Goal: Navigation & Orientation: Find specific page/section

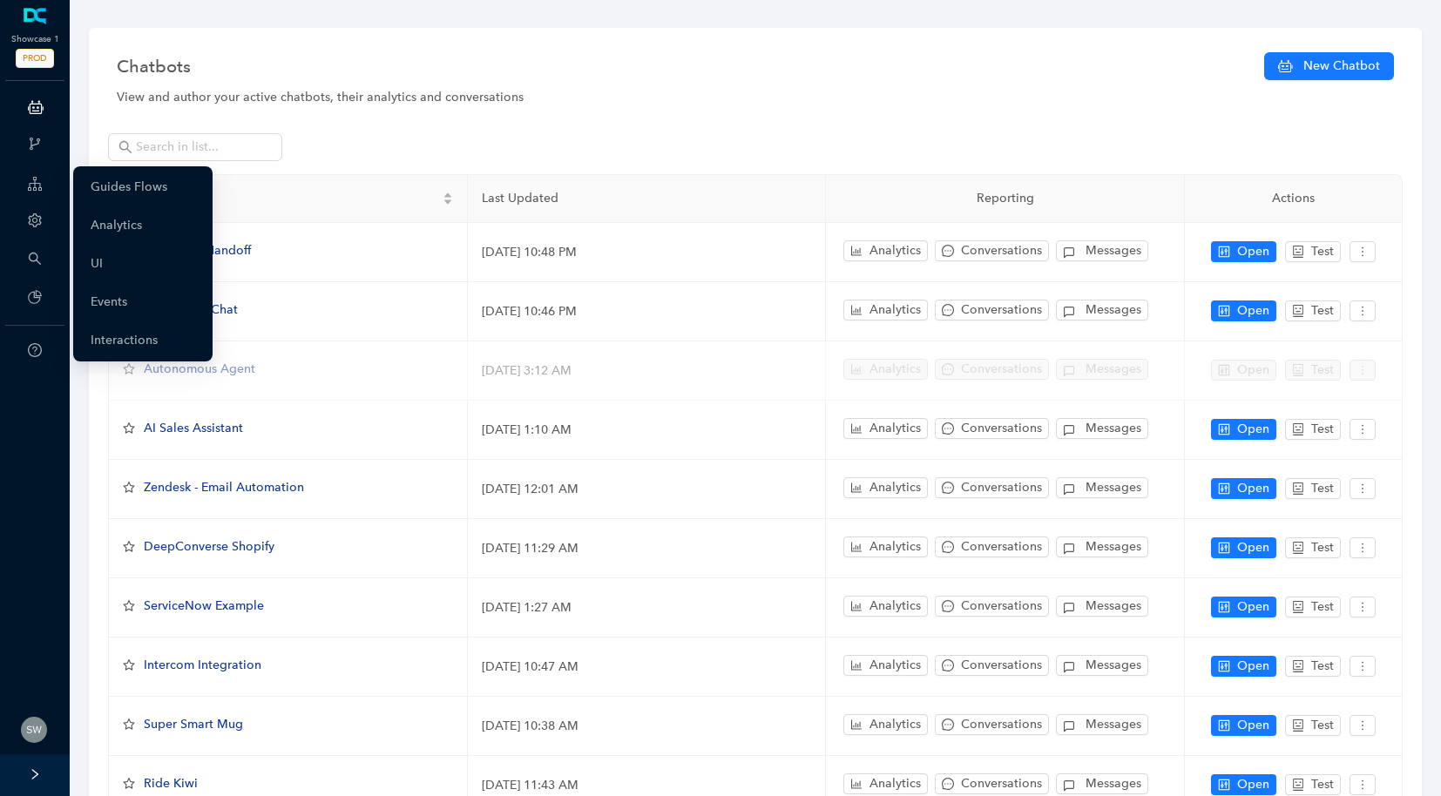
click at [69, 179] on div "Guides Flows Analytics UI Events Interactions" at bounding box center [139, 263] width 146 height 195
click at [91, 182] on link "Guides Flows" at bounding box center [129, 187] width 77 height 35
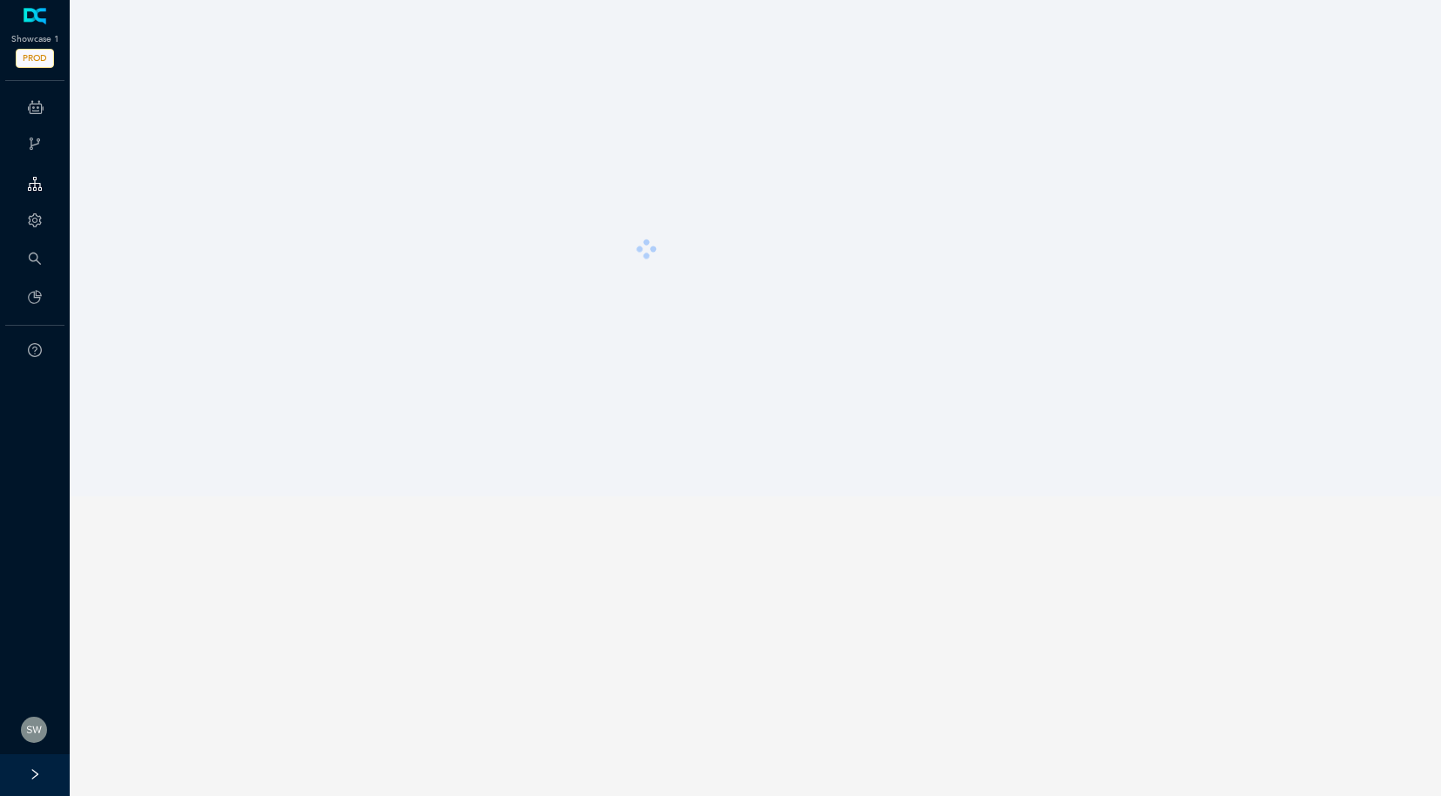
click at [87, 182] on div at bounding box center [755, 248] width 1388 height 496
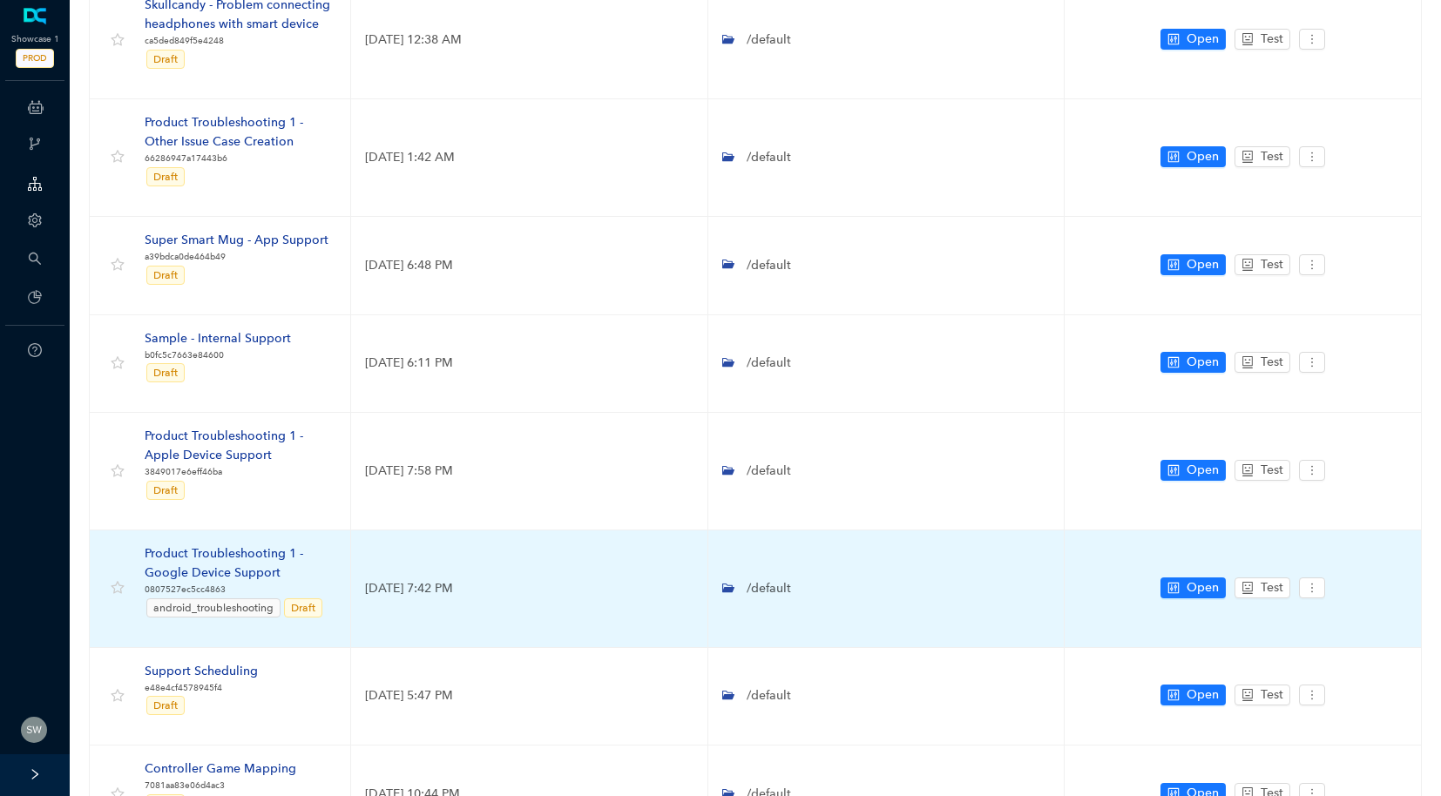
scroll to position [439, 0]
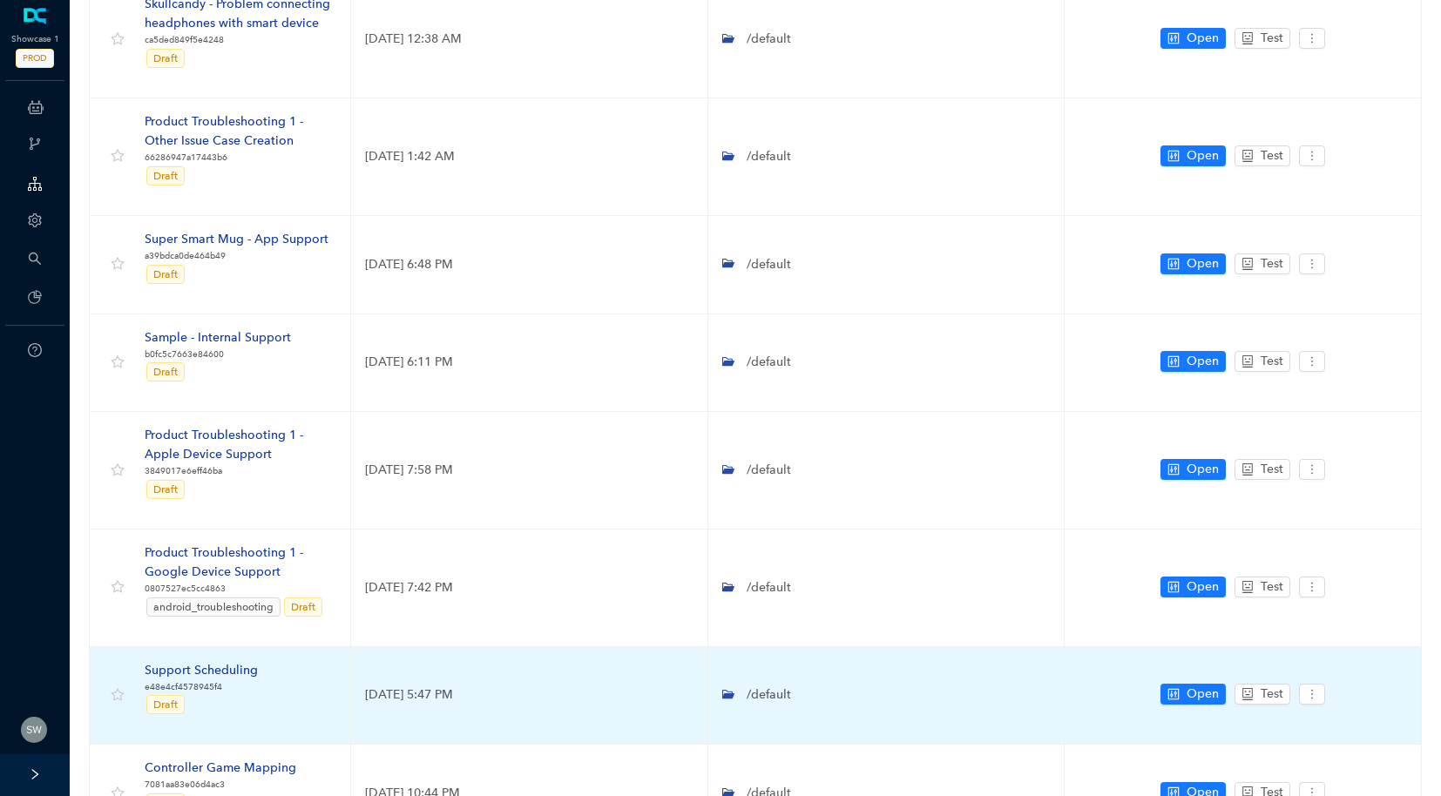
click at [225, 665] on div "Support Scheduling" at bounding box center [201, 670] width 113 height 19
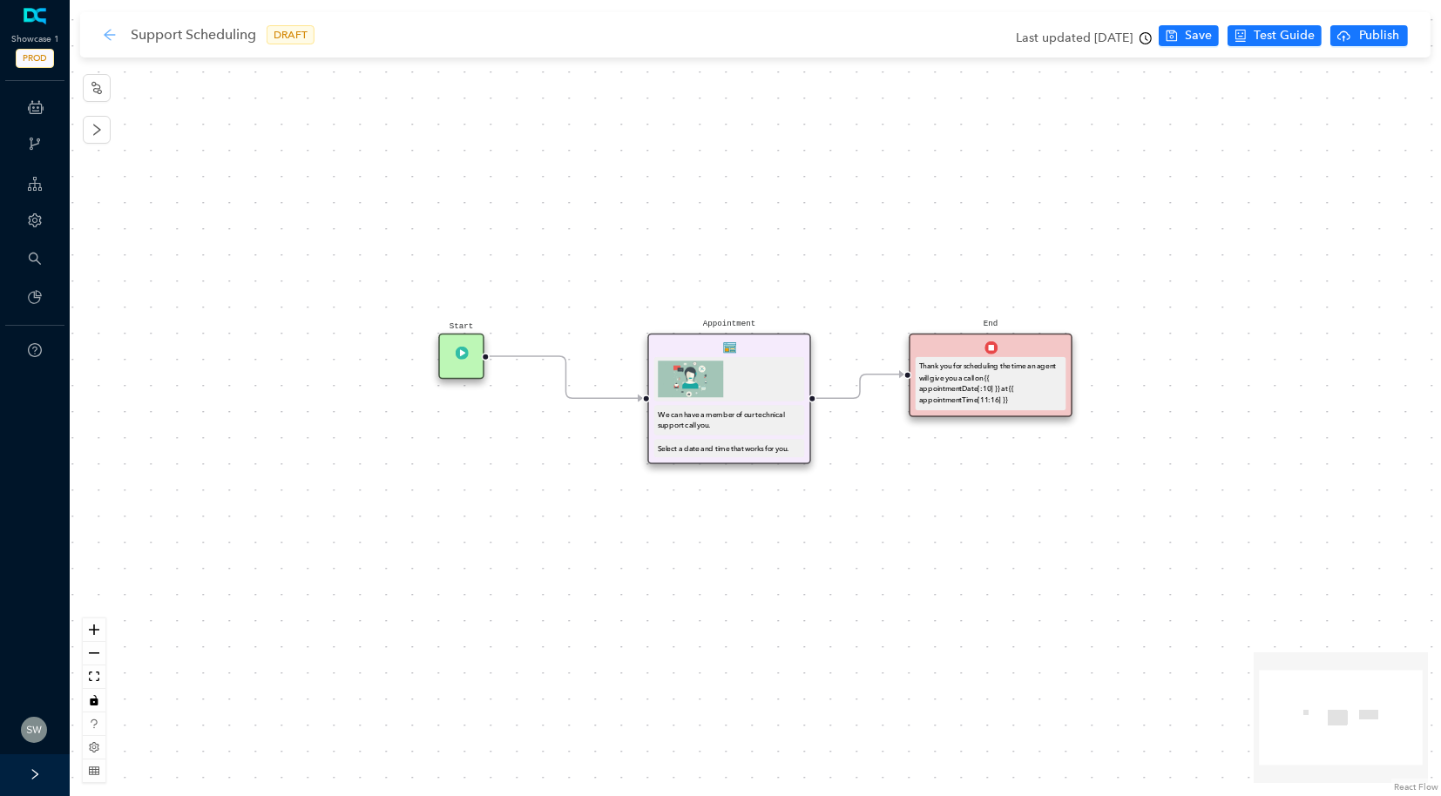
click at [113, 34] on icon "arrow-left" at bounding box center [109, 34] width 11 height 11
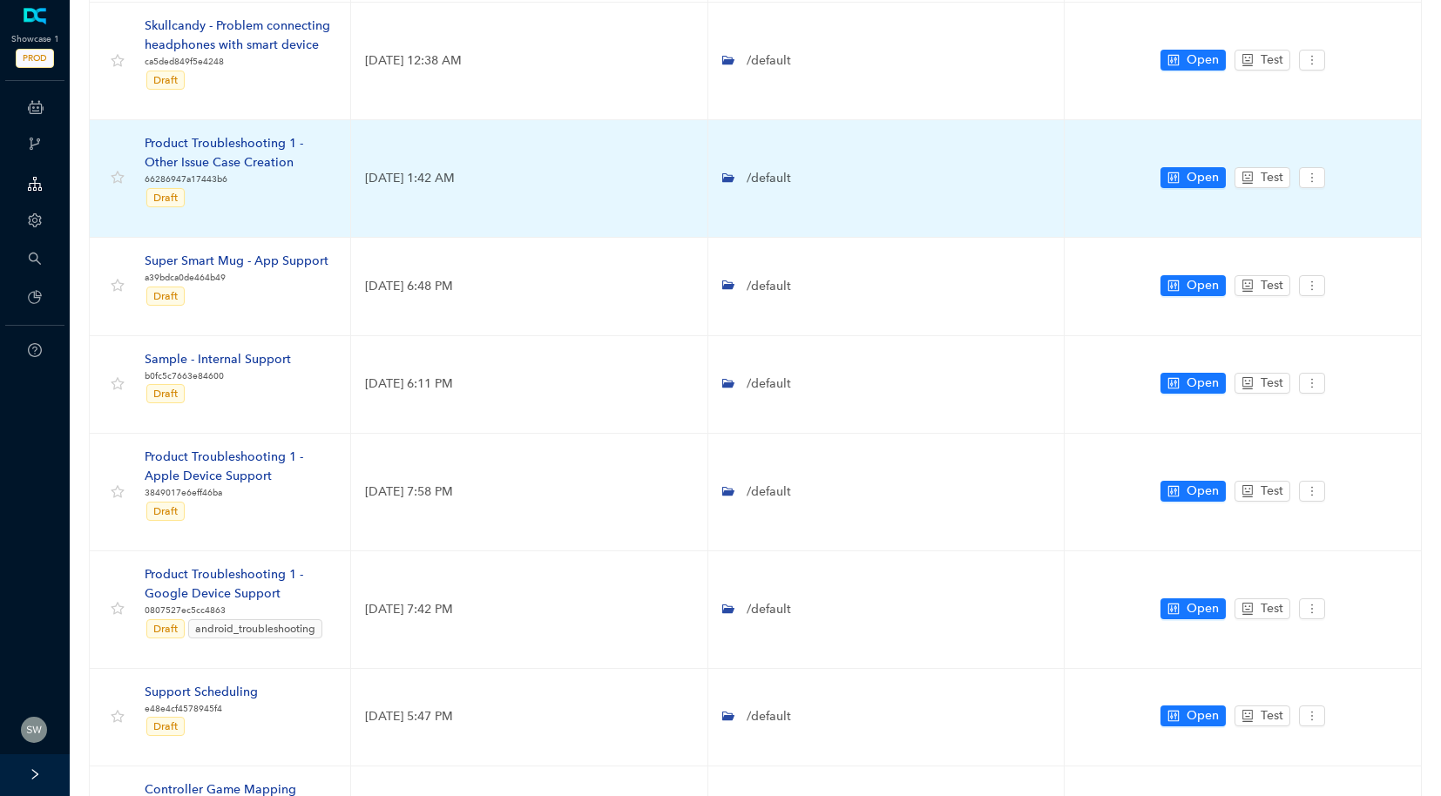
scroll to position [412, 0]
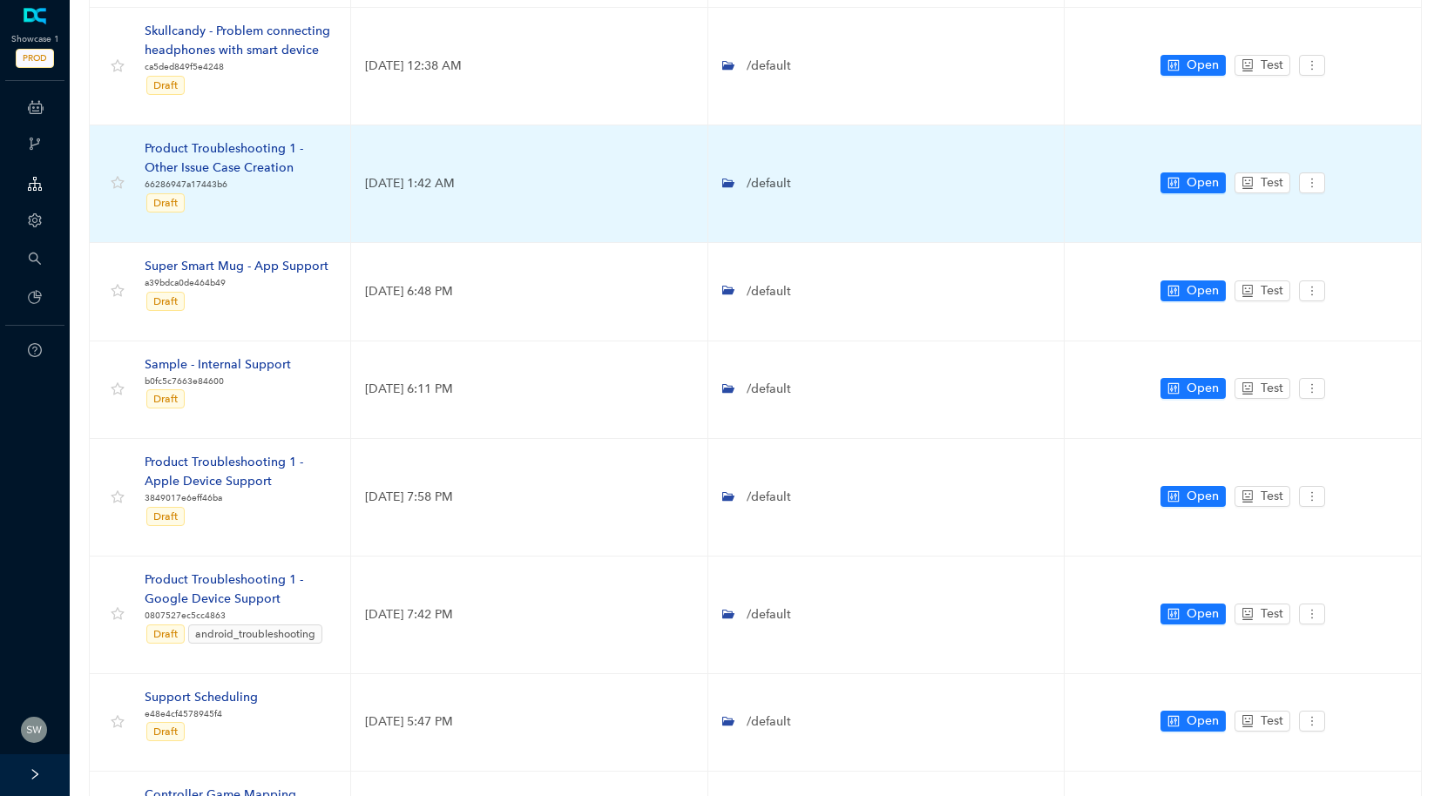
click at [267, 152] on div "Product Troubleshooting 1 - Other Issue Case Creation" at bounding box center [241, 158] width 192 height 38
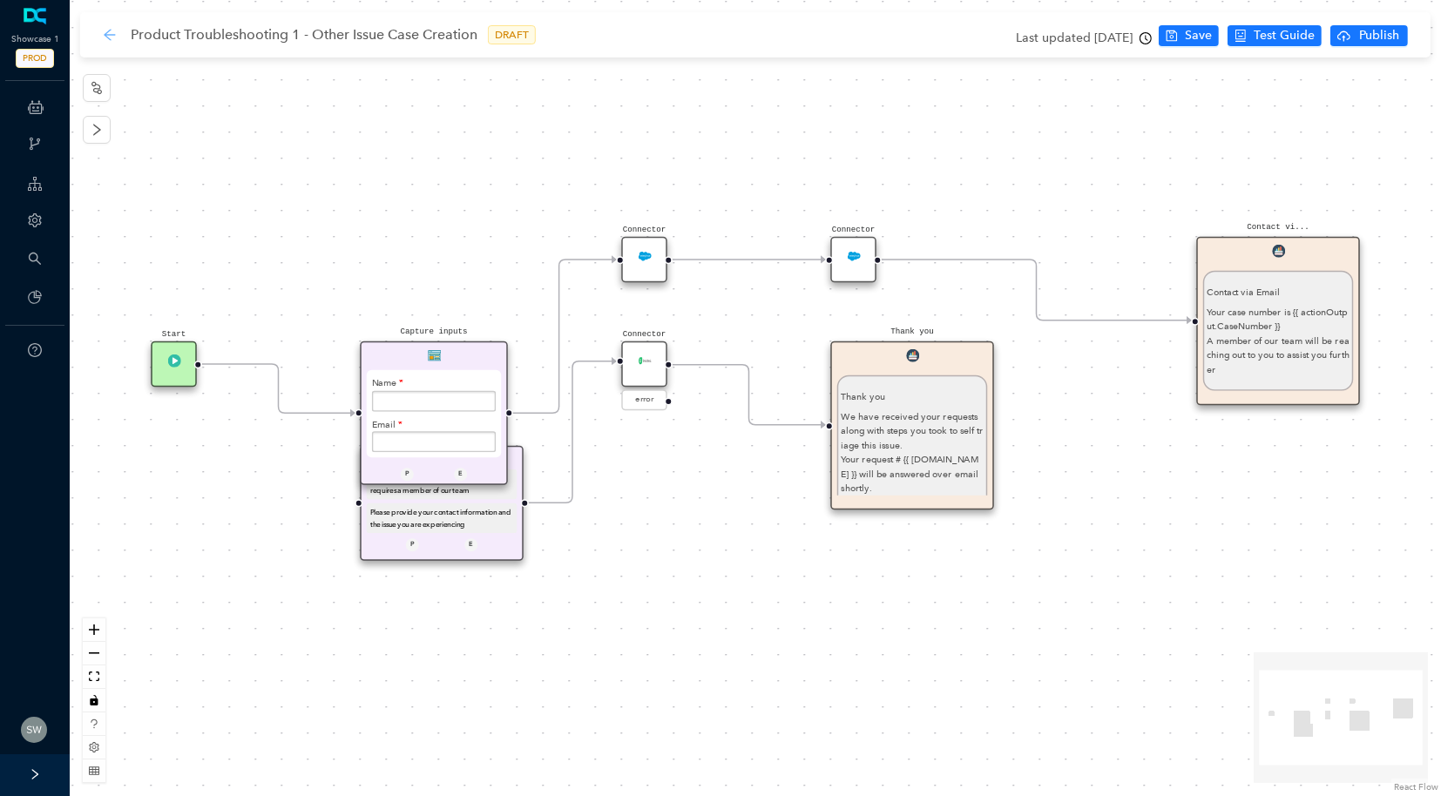
click at [114, 33] on icon "arrow-left" at bounding box center [110, 35] width 14 height 14
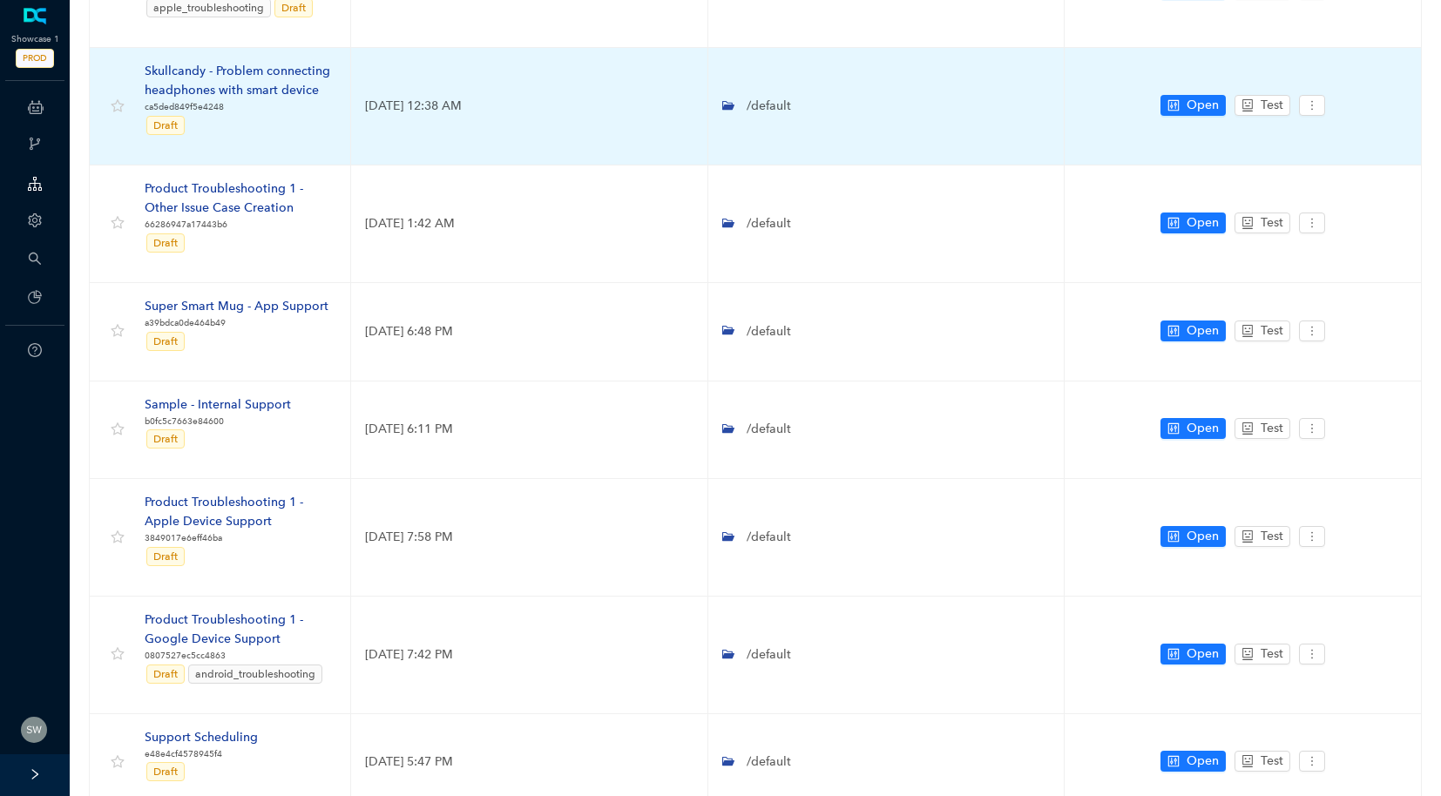
scroll to position [429, 0]
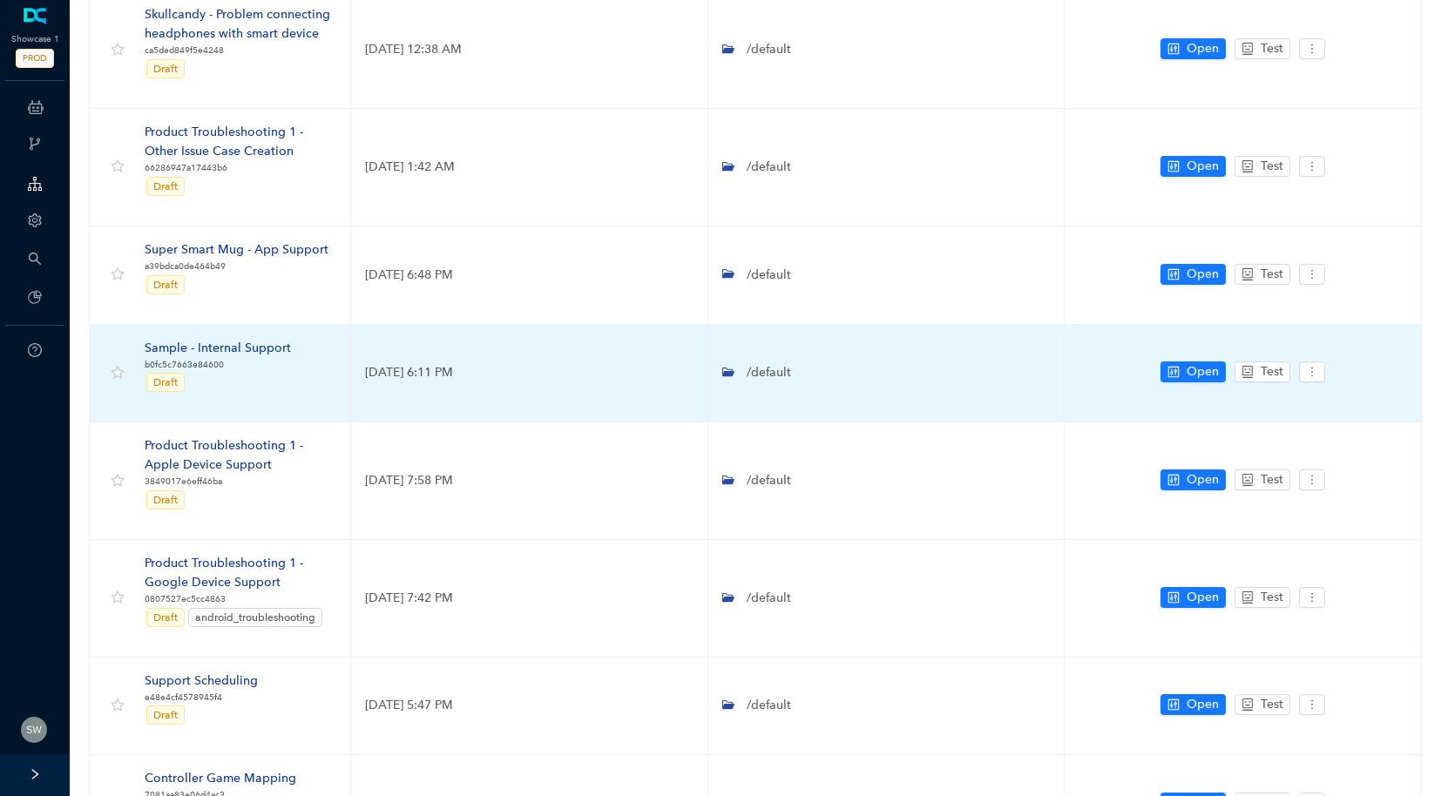
click at [230, 353] on div "Sample - Internal Support" at bounding box center [218, 348] width 146 height 19
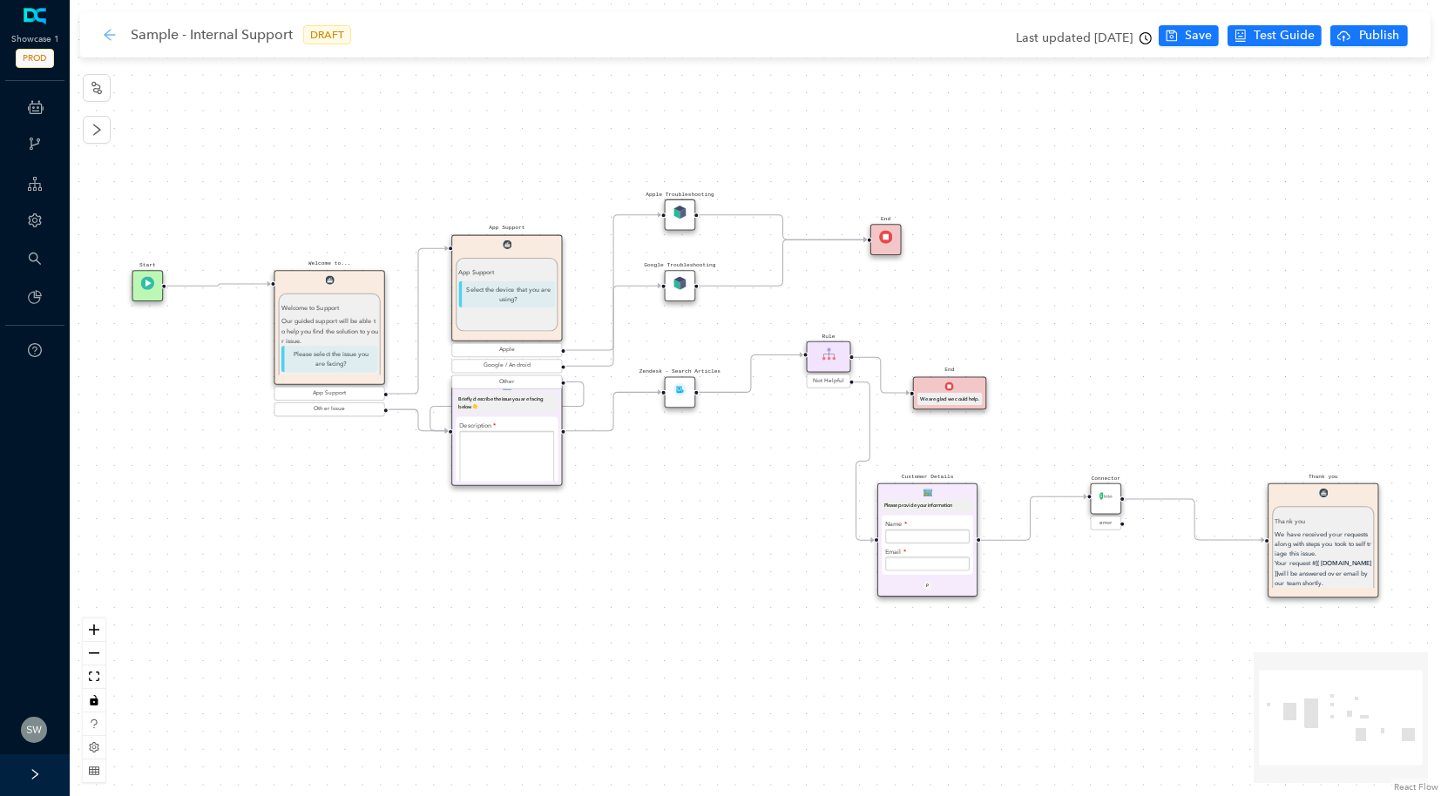
click at [104, 30] on icon "arrow-left" at bounding box center [110, 35] width 14 height 14
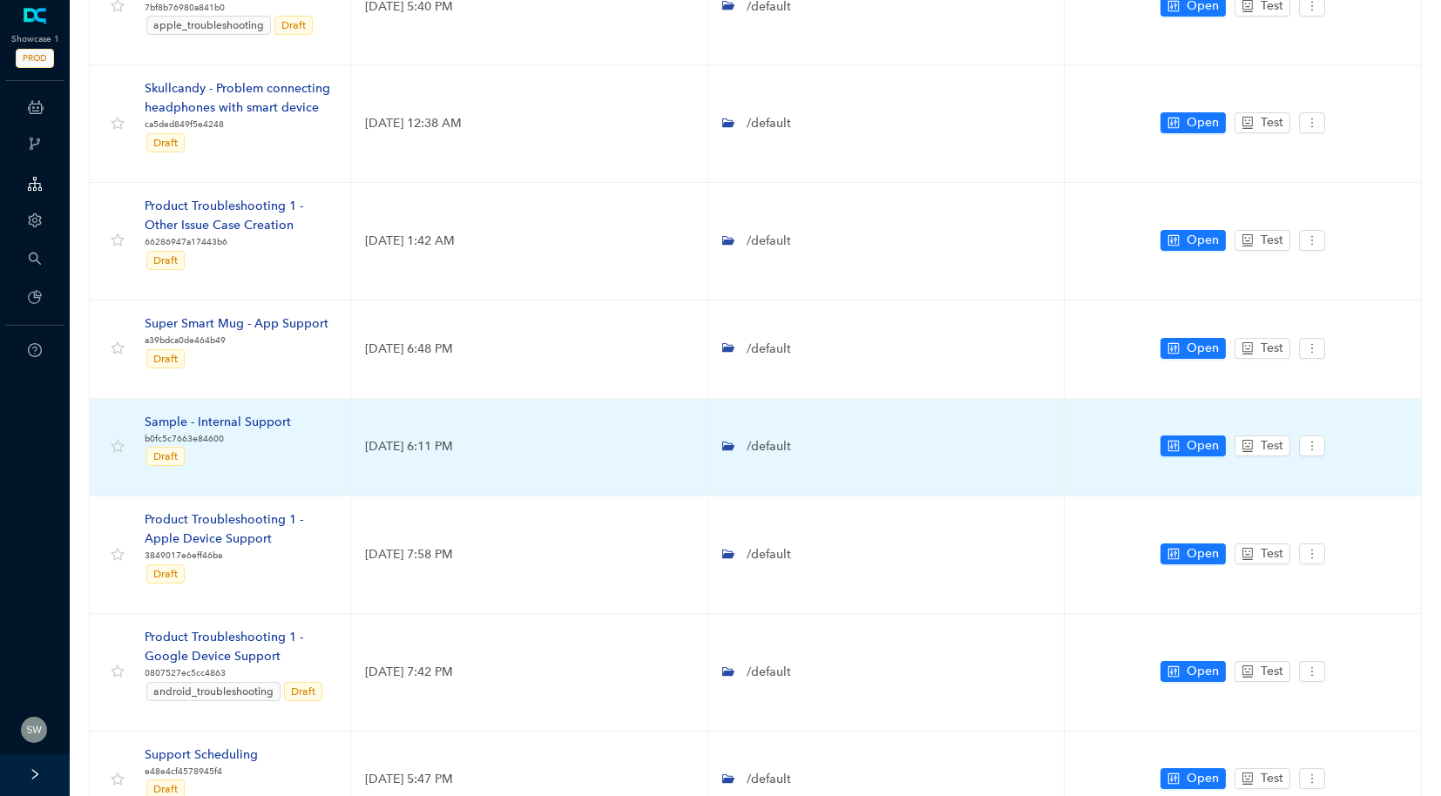
scroll to position [594, 0]
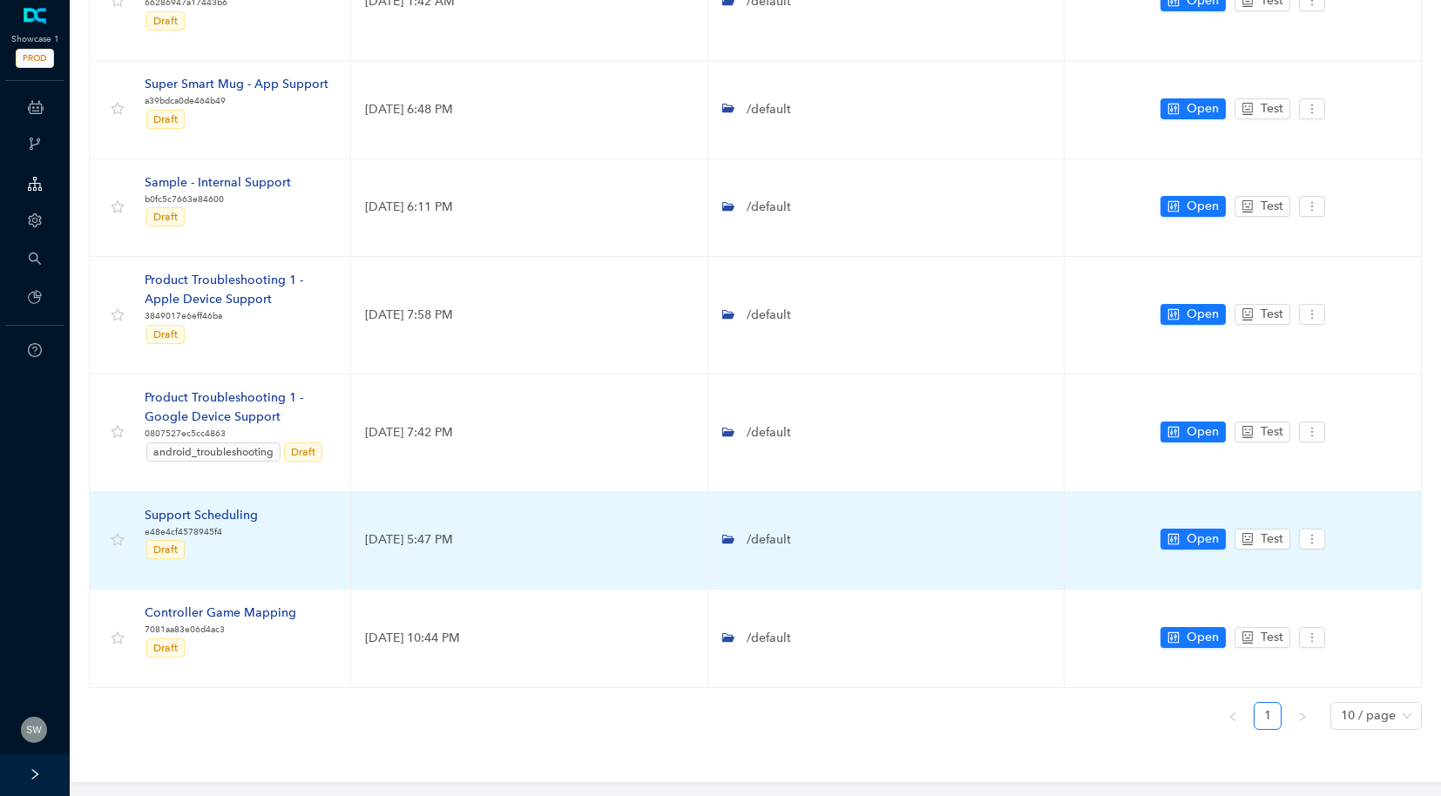
click at [209, 519] on div "Support Scheduling" at bounding box center [201, 515] width 113 height 19
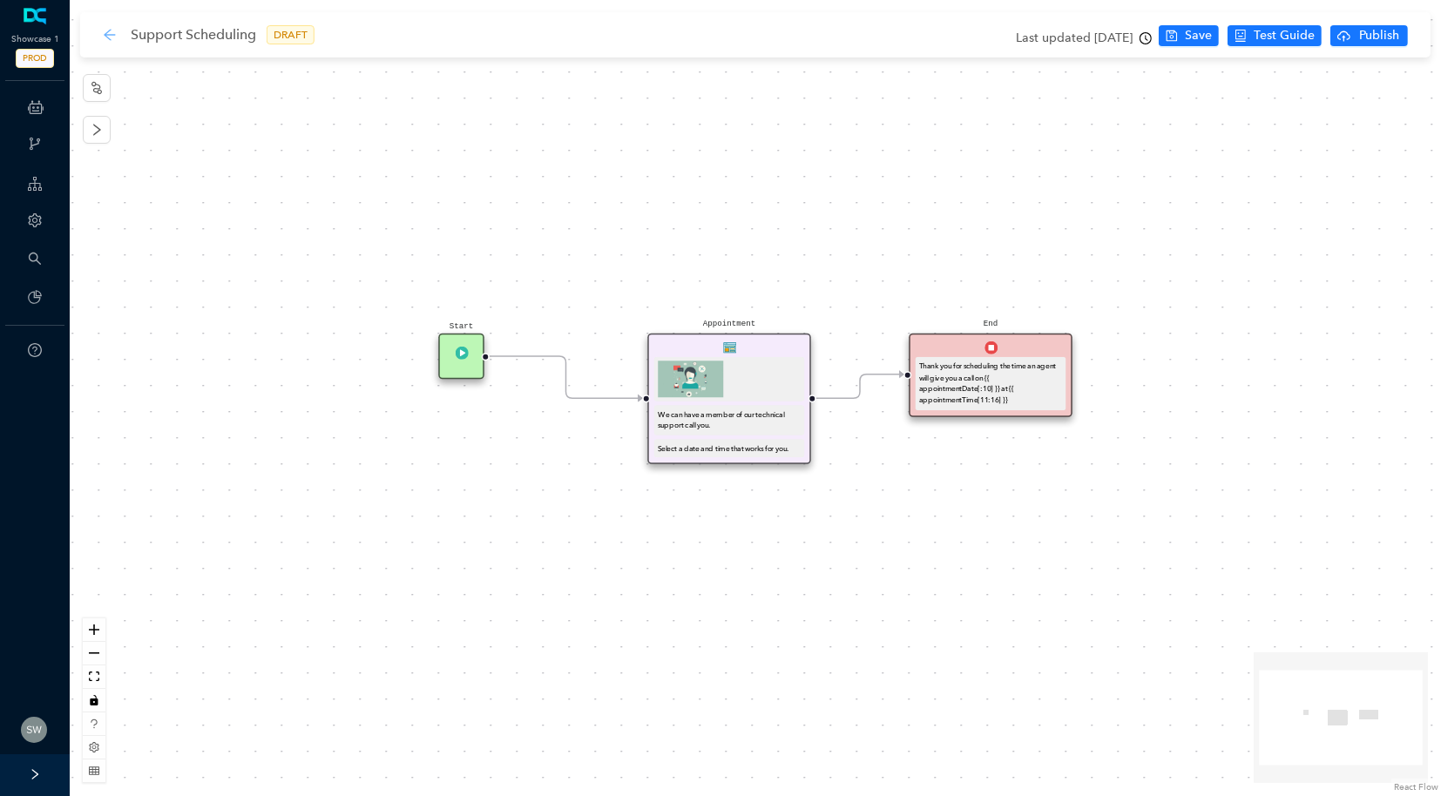
click at [105, 35] on icon "arrow-left" at bounding box center [109, 34] width 11 height 11
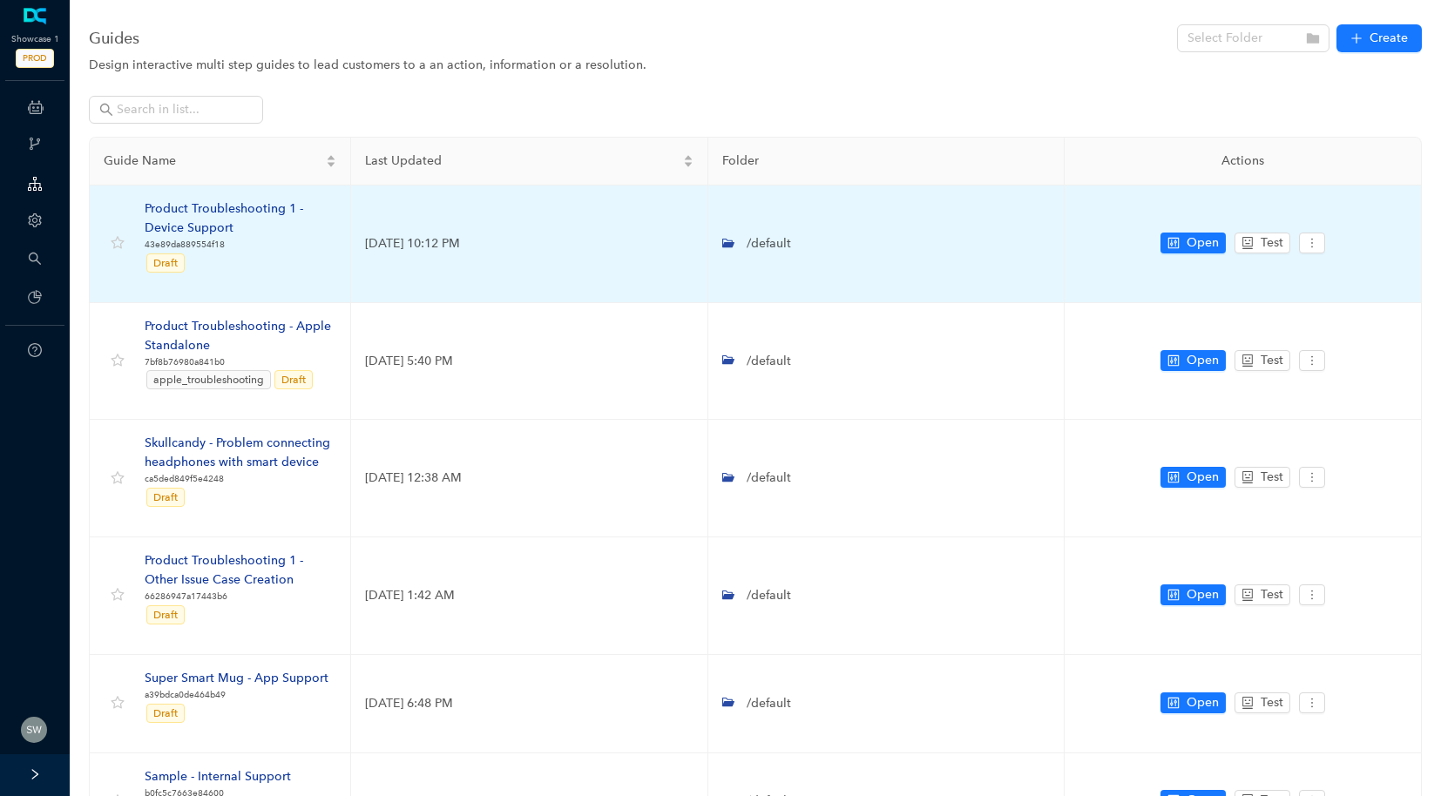
click at [202, 214] on div "Product Troubleshooting 1 - Device Support" at bounding box center [241, 218] width 192 height 38
